Goal: Task Accomplishment & Management: Use online tool/utility

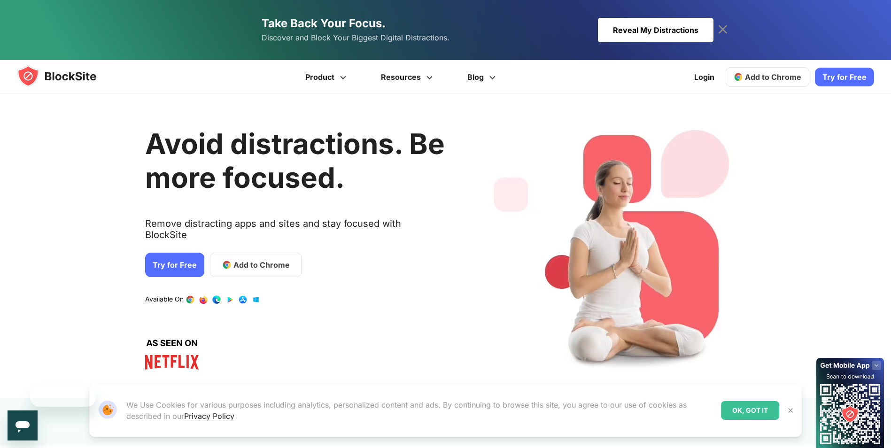
click at [219, 190] on h1 "Avoid distractions. Be more focused." at bounding box center [295, 161] width 300 height 68
click at [249, 262] on link "Add to Chrome" at bounding box center [256, 265] width 92 height 24
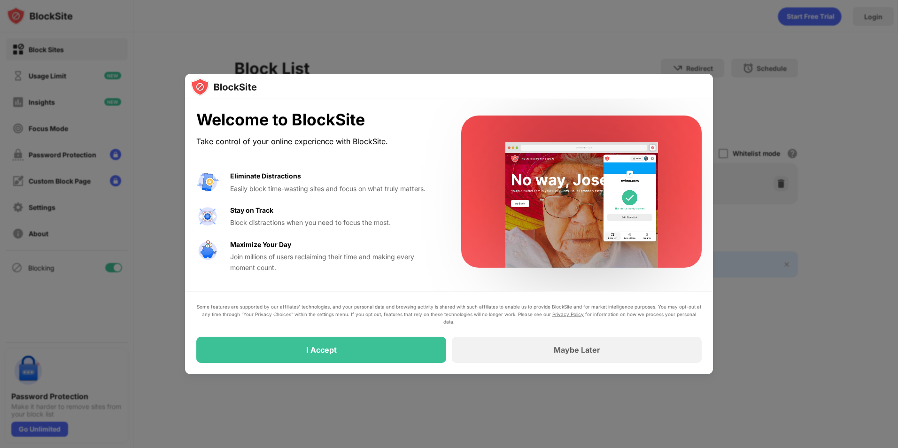
drag, startPoint x: 823, startPoint y: 232, endPoint x: 789, endPoint y: 249, distance: 38.0
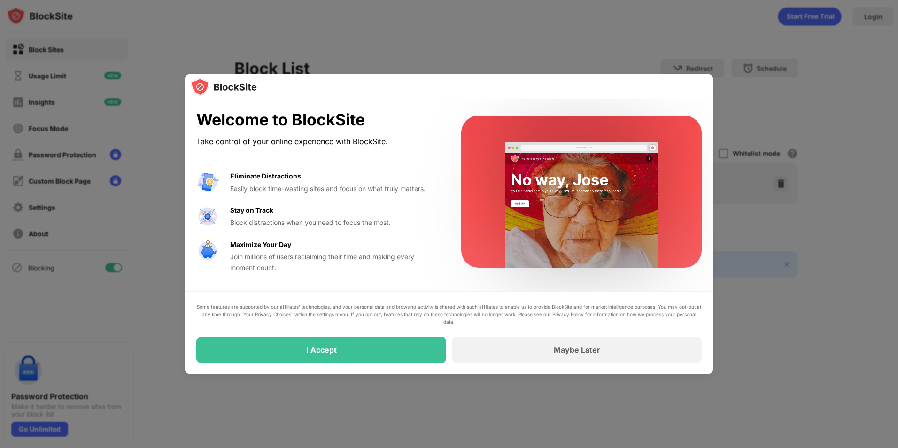
click at [823, 232] on div at bounding box center [449, 224] width 898 height 448
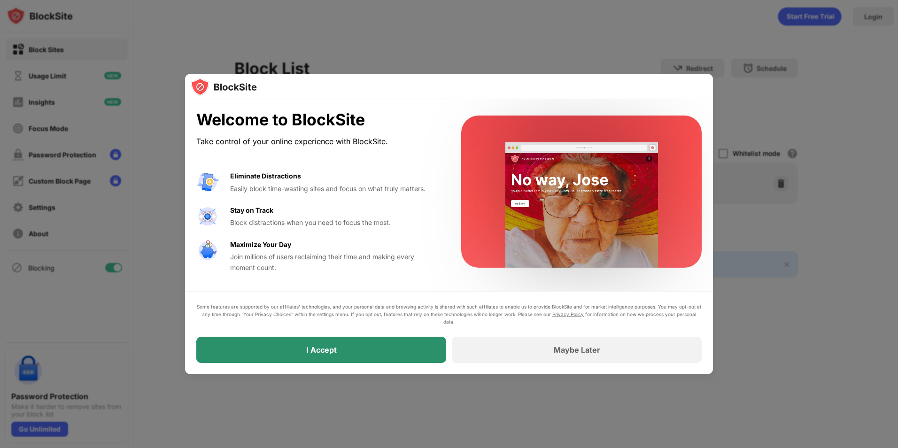
click at [339, 359] on div "I Accept" at bounding box center [321, 350] width 250 height 26
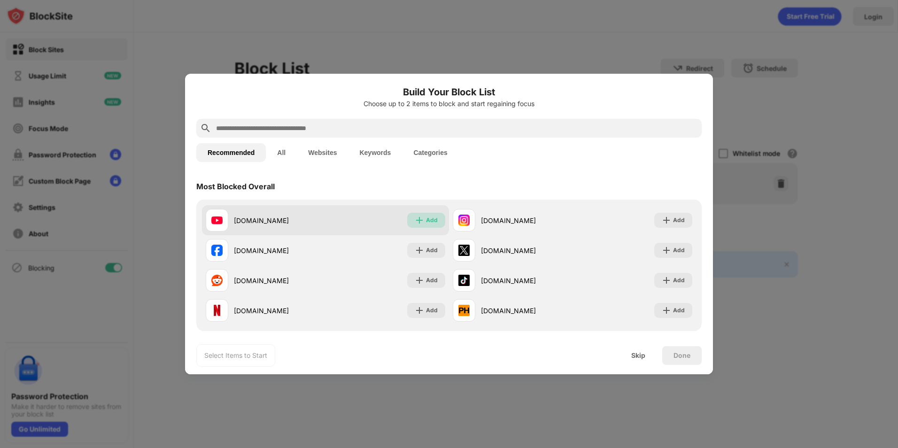
click at [415, 216] on img at bounding box center [419, 220] width 9 height 9
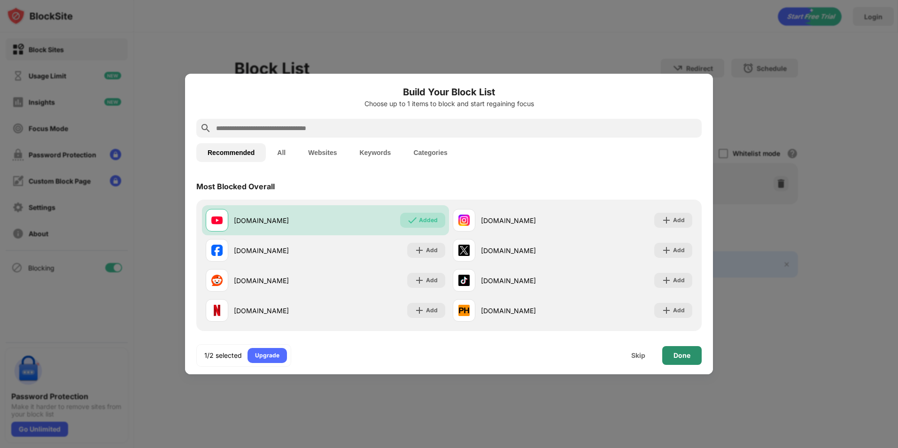
click at [691, 358] on div "Done" at bounding box center [682, 355] width 39 height 19
